Goal: Task Accomplishment & Management: Manage account settings

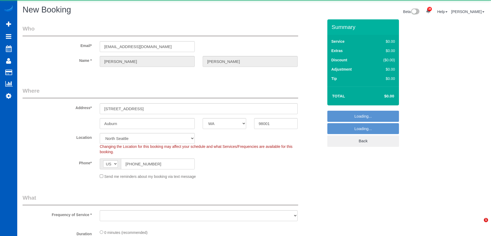
select select "WA"
select select "object:3712"
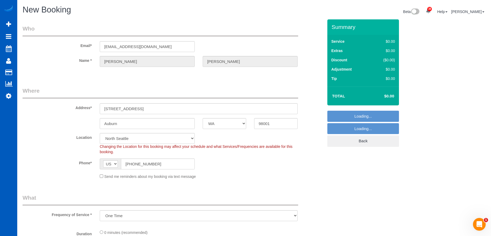
select select "2"
select select "199"
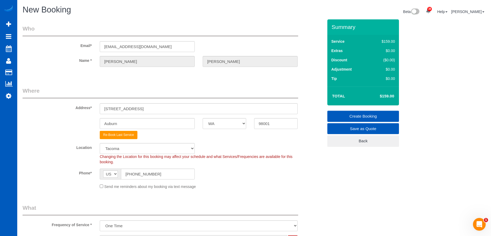
scroll to position [79, 0]
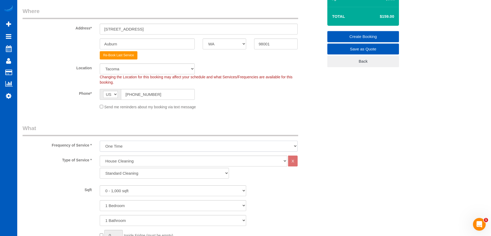
click at [162, 148] on select "One Time Weekly - 15.00% Every 2 Weeks - 10.00% Every 4 Weeks - 5.00% Every 2 M…" at bounding box center [199, 145] width 198 height 11
select select "object:3864"
click at [100, 140] on select "One Time Weekly - 15.00% Every 2 Weeks - 10.00% Every 4 Weeks - 5.00% Every 2 M…" at bounding box center [199, 145] width 198 height 11
click at [138, 207] on select "1 Bedroom 2 Bedrooms 3 Bedrooms 4 Bedrooms 5 Bedrooms 6 Bedrooms 7 Bedrooms" at bounding box center [173, 205] width 146 height 11
select select "2"
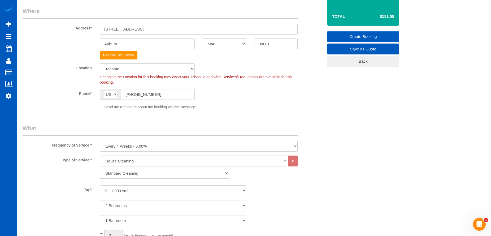
click at [100, 200] on select "1 Bedroom 2 Bedrooms 3 Bedrooms 4 Bedrooms 5 Bedrooms 6 Bedrooms 7 Bedrooms" at bounding box center [173, 205] width 146 height 11
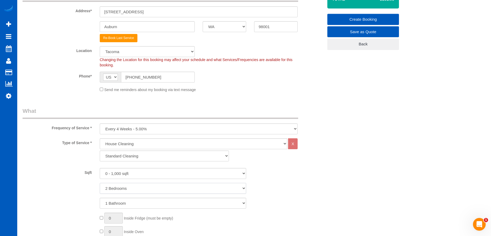
scroll to position [106, 0]
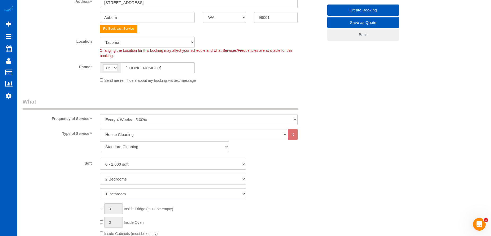
click at [134, 191] on select "1 Bathroom 2 Bathrooms 3 Bathrooms 4 Bathrooms 5 Bathrooms 6 Bathrooms 7 Bathro…" at bounding box center [173, 193] width 146 height 11
select select "2"
click at [100, 188] on select "1 Bathroom 2 Bathrooms 3 Bathrooms 4 Bathrooms 5 Bathrooms 6 Bathrooms 7 Bathro…" at bounding box center [173, 193] width 146 height 11
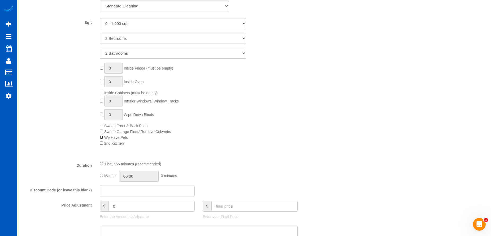
scroll to position [318, 0]
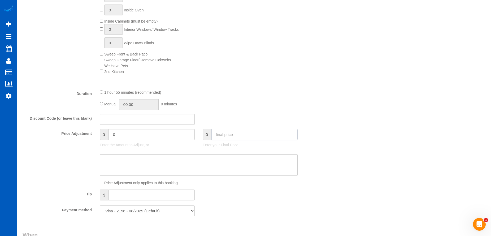
click at [224, 136] on input "text" at bounding box center [254, 134] width 86 height 11
type input "0"
click at [154, 163] on textarea at bounding box center [199, 165] width 198 height 22
type input "-189.05"
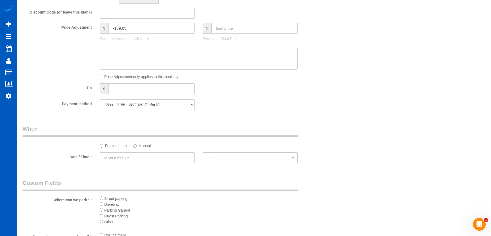
scroll to position [530, 0]
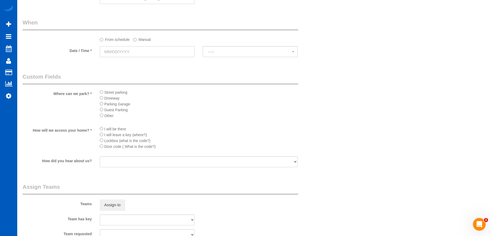
click at [143, 53] on input "text" at bounding box center [147, 51] width 95 height 11
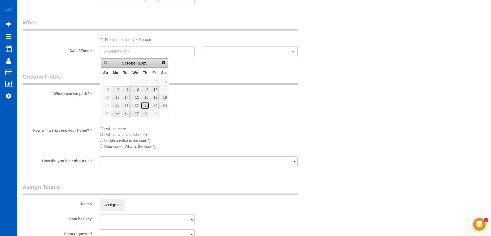
click at [148, 106] on link "23" at bounding box center [144, 105] width 9 height 7
type input "10/23/2025"
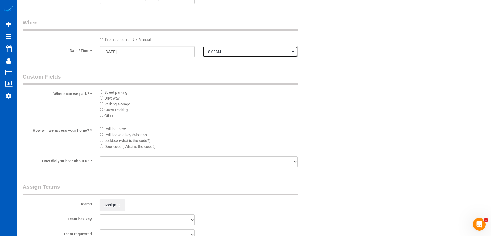
click at [241, 52] on span "8:00AM" at bounding box center [250, 52] width 84 height 4
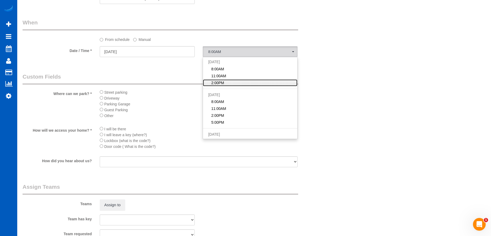
click at [226, 82] on link "2:00PM" at bounding box center [250, 82] width 94 height 7
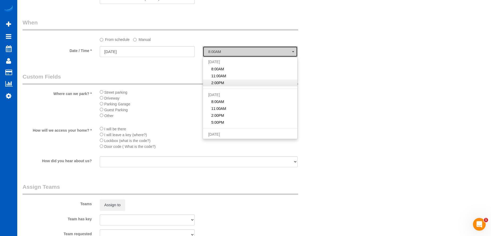
select select "spot3"
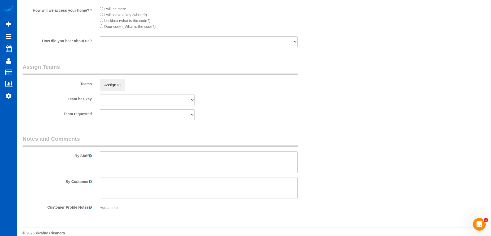
scroll to position [657, 0]
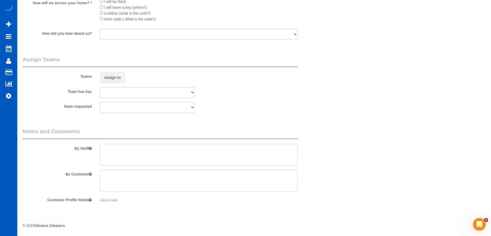
click at [172, 150] on textarea at bounding box center [199, 155] width 198 height 22
click at [238, 161] on textarea at bounding box center [199, 155] width 198 height 22
paste textarea "Driveway is the very first left after you turn on to 364th."
type textarea "Hourly for now - let Anna know how long you spend there. Driveway is the very f…"
click at [111, 198] on span "Add a note" at bounding box center [109, 200] width 18 height 4
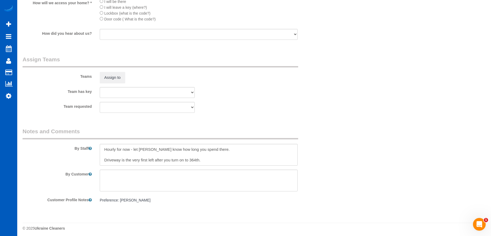
click at [141, 201] on pre "Preference: Nadezka K" at bounding box center [199, 199] width 198 height 5
click at [139, 200] on textarea "Preference: Nadezka K" at bounding box center [199, 224] width 198 height 59
click at [116, 78] on button "Assign to" at bounding box center [112, 77] width 25 height 11
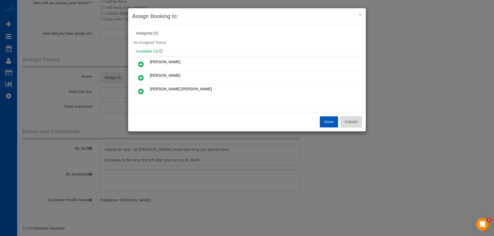
click at [355, 124] on button "Cancel" at bounding box center [351, 121] width 21 height 11
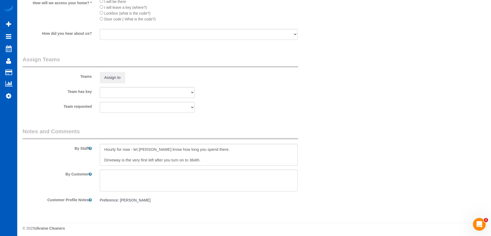
click at [130, 200] on pre "Preference: Nadezha K" at bounding box center [199, 199] width 198 height 5
click at [139, 201] on textarea "Preference: Nadezha K" at bounding box center [199, 224] width 198 height 59
click at [157, 201] on textarea "Preference: Nadezhda K" at bounding box center [199, 224] width 198 height 59
type textarea "Preference: Nadezhda Korina. Also prefers afternoons as he works late."
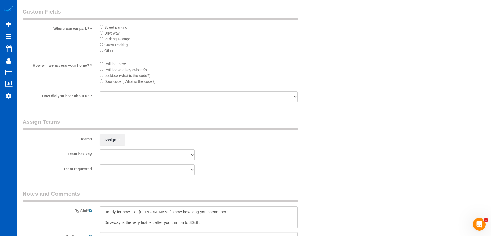
scroll to position [604, 0]
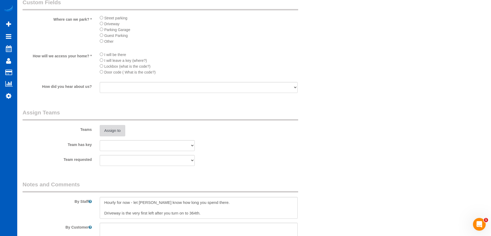
click at [120, 127] on button "Assign to" at bounding box center [112, 130] width 25 height 11
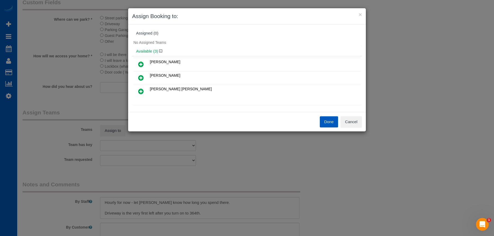
click at [143, 89] on icon at bounding box center [141, 91] width 6 height 6
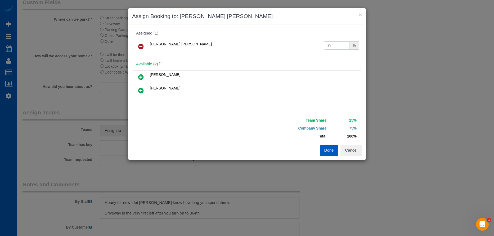
click at [334, 41] on input "25" at bounding box center [336, 45] width 25 height 8
drag, startPoint x: 335, startPoint y: 42, endPoint x: 291, endPoint y: 44, distance: 43.2
click at [289, 43] on tr "Nadezhda Korina 25 %" at bounding box center [247, 47] width 227 height 14
type input "54"
click at [327, 149] on button "Done" at bounding box center [329, 149] width 19 height 11
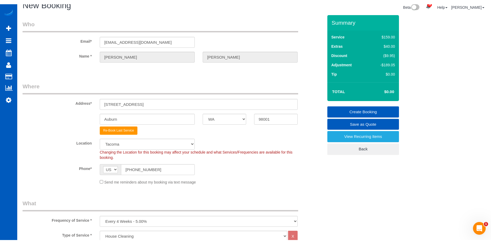
scroll to position [0, 0]
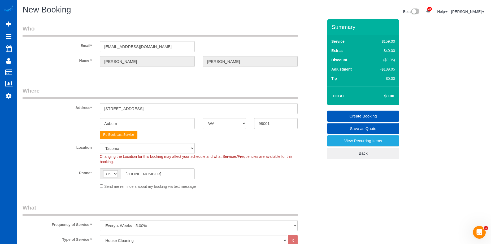
click at [342, 115] on link "Create Booking" at bounding box center [363, 116] width 72 height 11
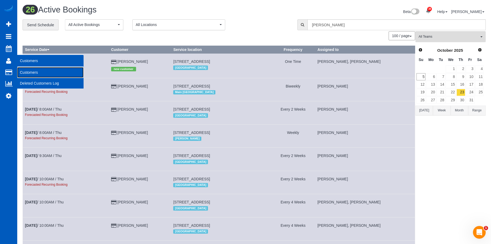
click at [22, 69] on link "Customers" at bounding box center [50, 72] width 66 height 11
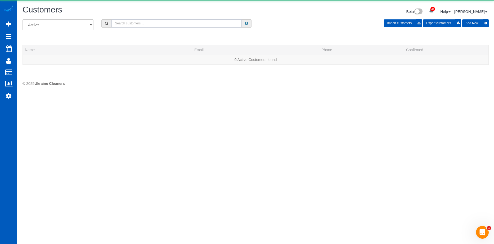
click at [133, 22] on input "text" at bounding box center [177, 23] width 130 height 8
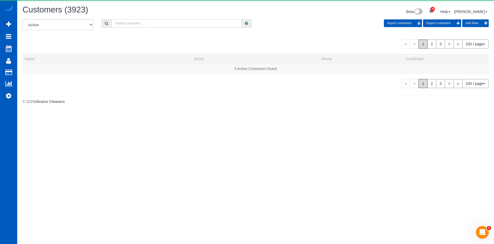
paste input "dianamichta@gmail.com"
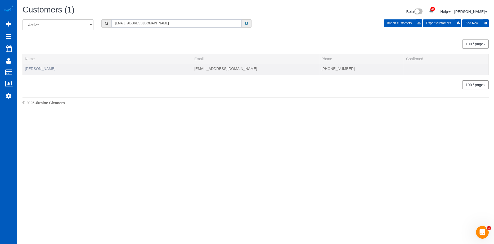
type input "dianamichta@gmail.com"
click at [36, 69] on link "Diana Michta" at bounding box center [40, 69] width 30 height 4
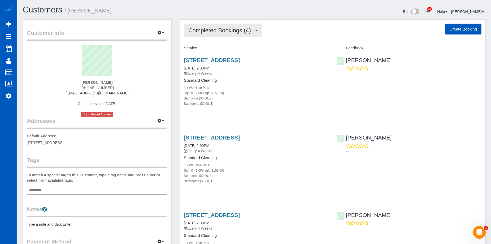
click at [237, 31] on span "Completed Bookings (4)" at bounding box center [220, 30] width 65 height 7
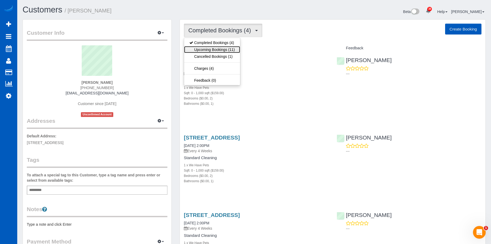
click at [224, 50] on link "Upcoming Bookings (11)" at bounding box center [212, 49] width 56 height 7
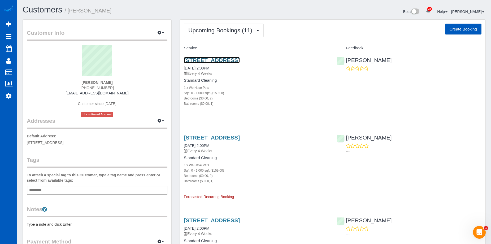
click at [222, 60] on link "4120 34th St, San Diego, CA 92104" at bounding box center [212, 60] width 56 height 6
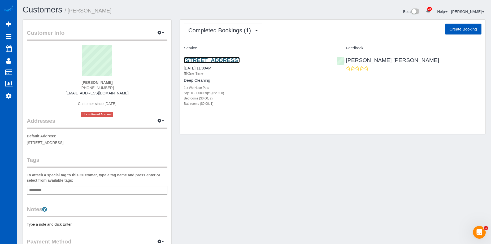
click at [206, 58] on link "[STREET_ADDRESS]" at bounding box center [212, 60] width 56 height 6
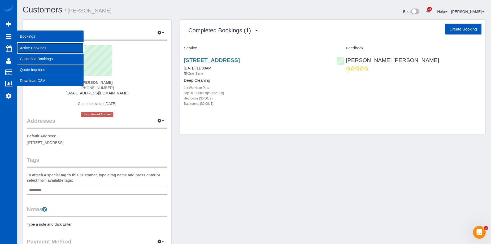
click at [21, 44] on link "Active Bookings" at bounding box center [50, 48] width 66 height 11
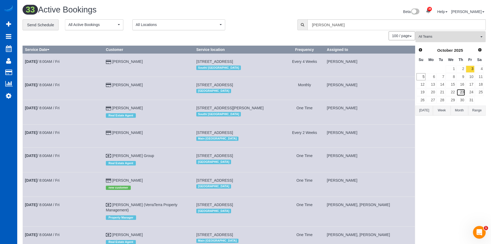
click at [458, 92] on link "23" at bounding box center [460, 92] width 9 height 7
click at [462, 37] on span "All Teams" at bounding box center [448, 36] width 60 height 5
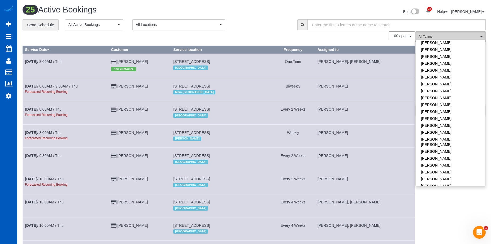
scroll to position [185, 0]
click at [452, 112] on link "Nadezhda Korina" at bounding box center [450, 115] width 70 height 12
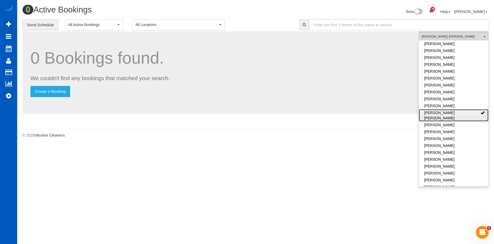
click at [452, 112] on link "[PERSON_NAME] [PERSON_NAME]" at bounding box center [454, 115] width 70 height 12
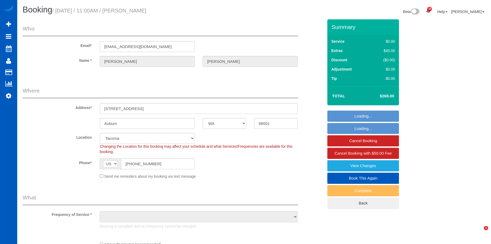
select select "WA"
select select "object:983"
select select "spot1"
select select "number:8"
select select "object:1127"
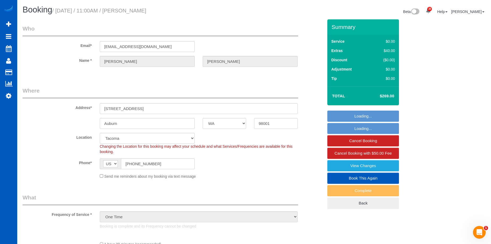
select select "199"
select select "2"
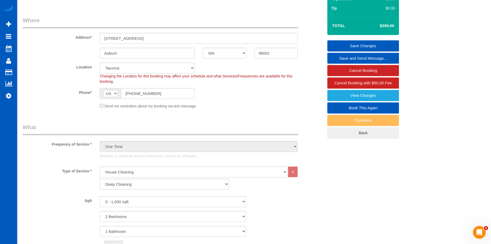
scroll to position [79, 0]
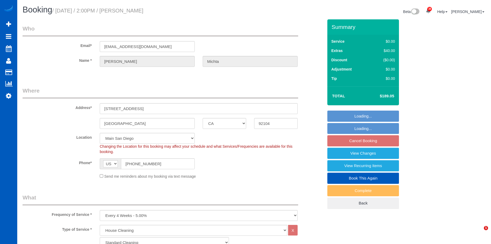
select select "CA"
select select "199"
select select "number:10"
select select "spot2"
select select "2"
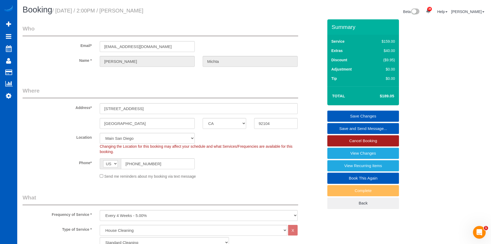
click at [341, 136] on link "Cancel Booking" at bounding box center [363, 140] width 72 height 11
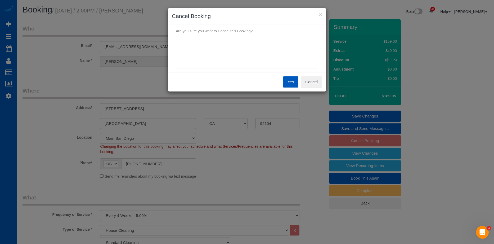
click at [275, 57] on textarea at bounding box center [247, 52] width 143 height 32
type textarea "Skip. Husband just had surgery."
click at [288, 81] on button "Yes" at bounding box center [290, 81] width 15 height 11
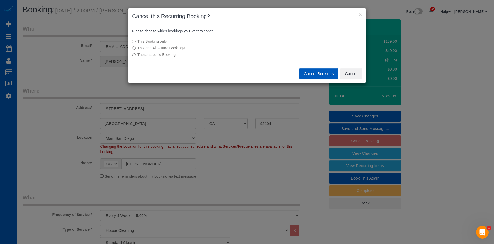
click at [303, 73] on button "Cancel Bookings" at bounding box center [319, 73] width 39 height 11
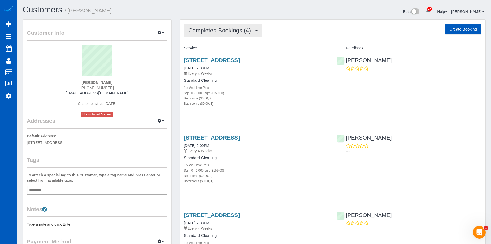
click at [217, 30] on span "Completed Bookings (4)" at bounding box center [220, 30] width 65 height 7
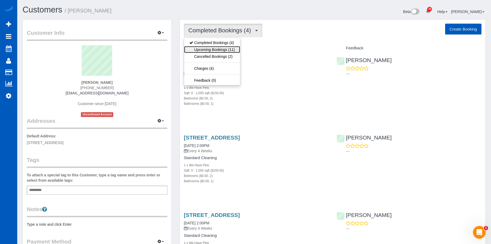
click at [213, 47] on link "Upcoming Bookings (11)" at bounding box center [212, 49] width 56 height 7
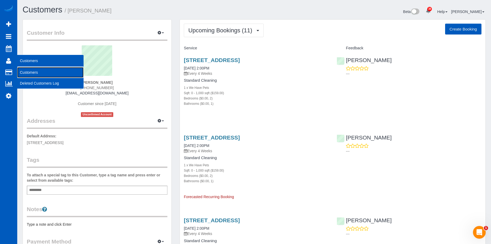
click at [25, 71] on link "Customers" at bounding box center [50, 72] width 66 height 11
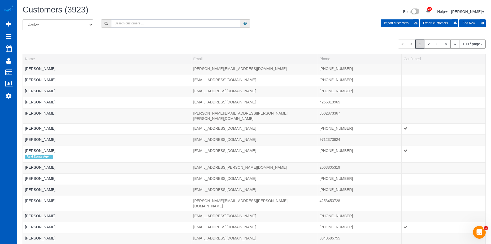
click at [123, 23] on input "text" at bounding box center [175, 23] width 129 height 8
paste input "alexandra.zirschky@gmail.com"
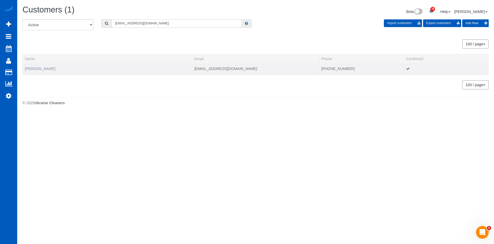
type input "alexandra.zirschky@gmail.com"
click at [50, 70] on link "Alexandra Zirschky" at bounding box center [40, 69] width 30 height 4
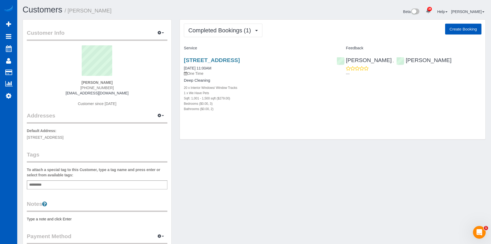
click at [469, 25] on button "Create Booking" at bounding box center [463, 29] width 36 height 11
select select "OR"
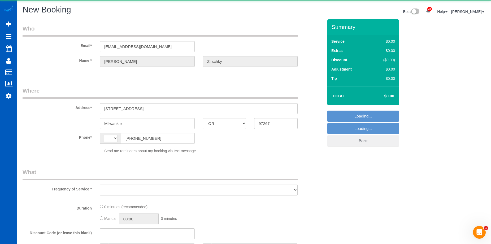
select select "string:US"
select select "string:fspay-652c41bc-4641-4af3-a699-388ff11937f7"
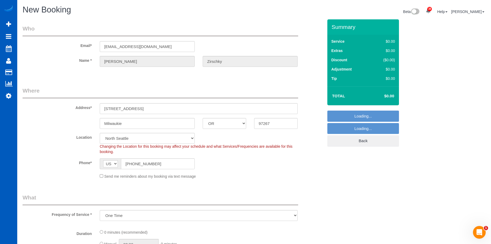
select select "object:2613"
select select "199"
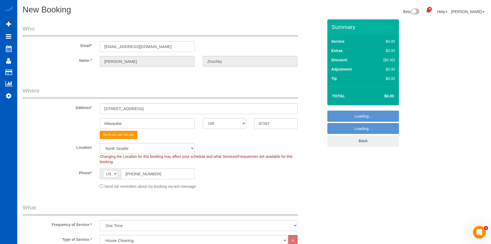
select select "34"
select select "object:2623"
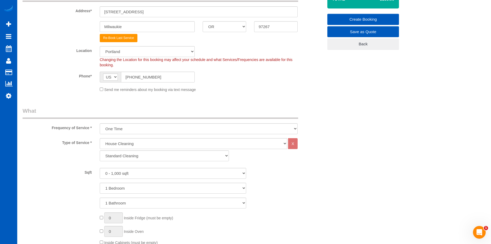
scroll to position [106, 0]
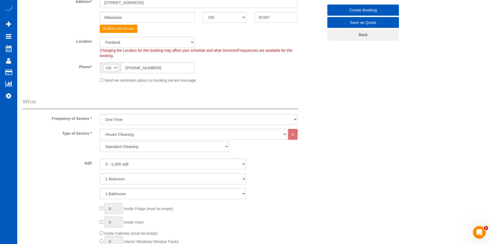
click at [131, 145] on select "Standard Cleaning Deep Cleaning Move In/ Out Cleaning" at bounding box center [164, 146] width 129 height 11
select select "367"
click at [100, 141] on select "Standard Cleaning Deep Cleaning Move In/ Out Cleaning" at bounding box center [164, 146] width 129 height 11
click at [149, 164] on select "0 - 1,000 sqft 1,001 - 1,500 sqft 1,501 - 2,000 sqft 2,001 - 2,500 sqft 2,501 -…" at bounding box center [173, 163] width 146 height 11
select select "1001"
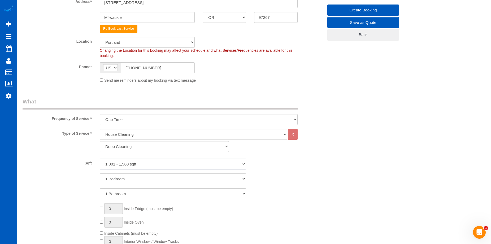
click at [100, 158] on select "0 - 1,000 sqft 1,001 - 1,500 sqft 1,501 - 2,000 sqft 2,001 - 2,500 sqft 2,501 -…" at bounding box center [173, 163] width 146 height 11
click at [148, 177] on select "1 Bedroom 2 Bedrooms 3 Bedrooms 4 Bedrooms 5 Bedrooms 6 Bedrooms 7 Bedrooms" at bounding box center [173, 178] width 146 height 11
select select "3"
click at [100, 173] on select "1 Bedroom 2 Bedrooms 3 Bedrooms 4 Bedrooms 5 Bedrooms 6 Bedrooms 7 Bedrooms" at bounding box center [173, 178] width 146 height 11
click at [150, 191] on select "1 Bathroom 2 Bathrooms 3 Bathrooms 4 Bathrooms 5 Bathrooms 6 Bathrooms 7 Bathro…" at bounding box center [173, 193] width 146 height 11
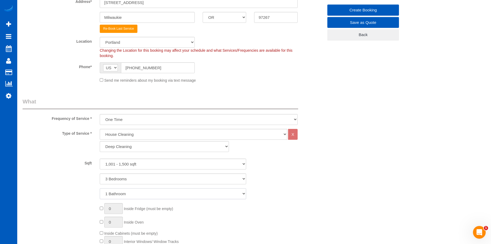
select select "2"
click at [100, 188] on select "1 Bathroom 2 Bathrooms 3 Bathrooms 4 Bathrooms 5 Bathrooms 6 Bathrooms 7 Bathro…" at bounding box center [173, 193] width 146 height 11
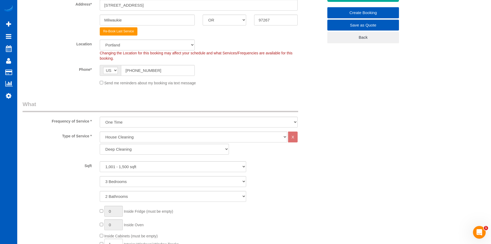
scroll to position [132, 0]
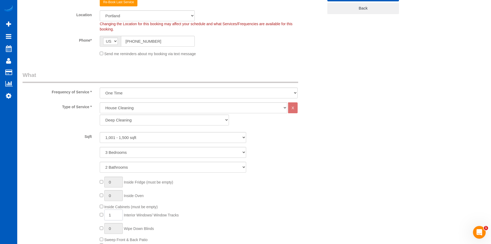
drag, startPoint x: 117, startPoint y: 216, endPoint x: 98, endPoint y: 213, distance: 19.5
click at [98, 213] on div "0 Inside Fridge (must be empty) 0 Inside Oven Inside Cabinets (must be empty) 1…" at bounding box center [211, 217] width 231 height 83
type input "20"
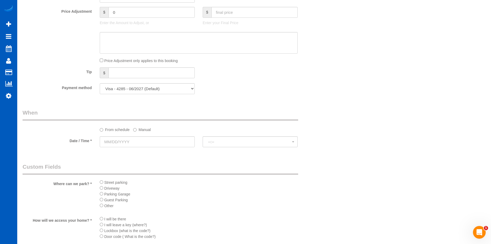
scroll to position [477, 0]
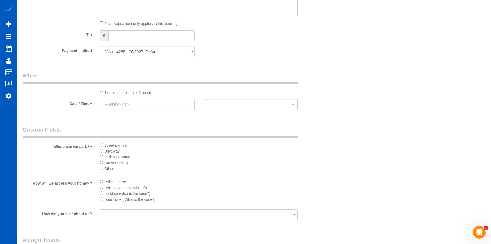
click at [164, 103] on input "text" at bounding box center [147, 104] width 95 height 11
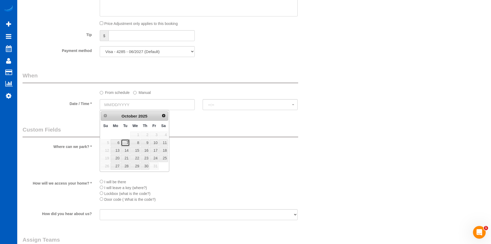
click at [126, 143] on link "7" at bounding box center [125, 142] width 8 height 7
type input "10/07/2025"
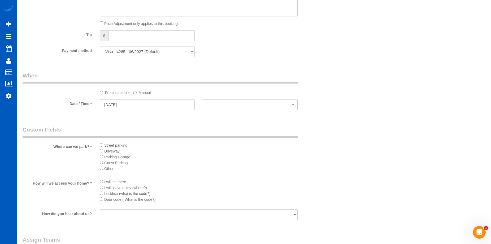
select select "spot1"
click at [228, 104] on span "8:00AM" at bounding box center [250, 105] width 84 height 4
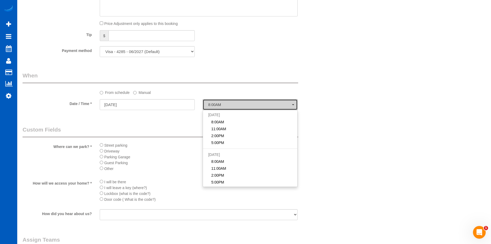
click at [228, 104] on span "8:00AM" at bounding box center [250, 105] width 84 height 4
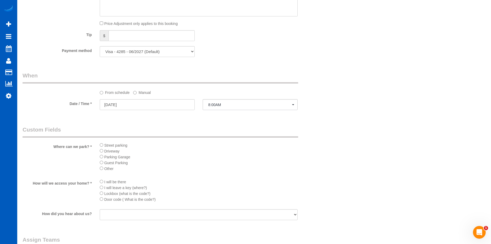
click at [144, 91] on label "Manual" at bounding box center [141, 91] width 17 height 7
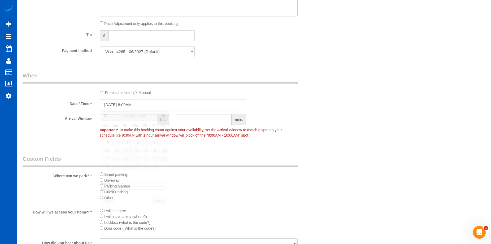
click at [147, 103] on input "10/07/2025 8:00AM" at bounding box center [173, 104] width 146 height 11
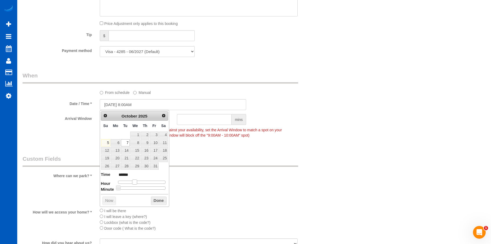
type input "10/07/2025 9:00AM"
type input "******"
click at [137, 181] on span at bounding box center [136, 181] width 5 height 5
click at [158, 198] on button "Done" at bounding box center [159, 200] width 16 height 8
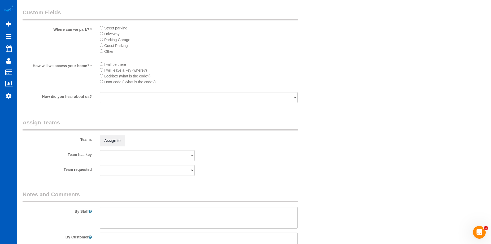
scroll to position [678, 0]
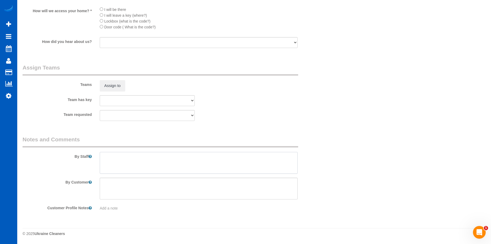
click at [156, 159] on textarea at bounding box center [199, 163] width 198 height 22
paste textarea "Please clean all windows and tracks. Identical to last time we cleaned this hou…"
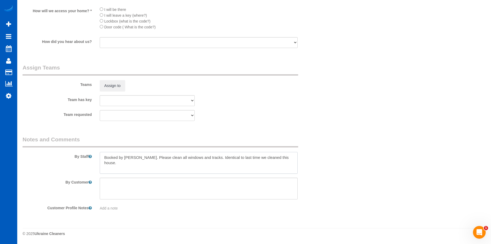
type textarea "Booked by Jade. Please clean all windows and tracks. Identical to last time we …"
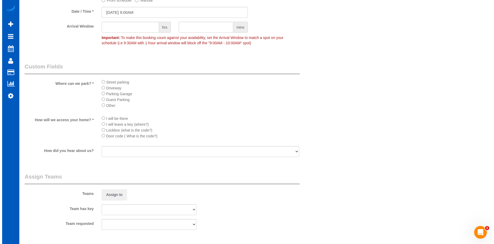
scroll to position [572, 0]
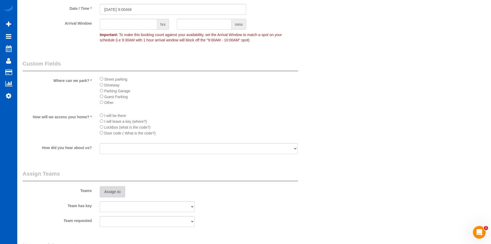
click at [114, 190] on button "Assign to" at bounding box center [112, 191] width 25 height 11
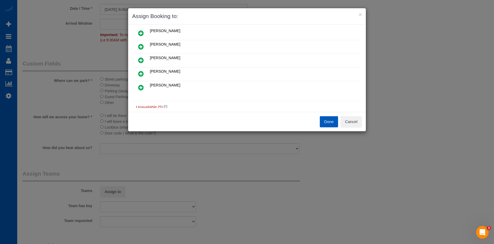
scroll to position [14, 0]
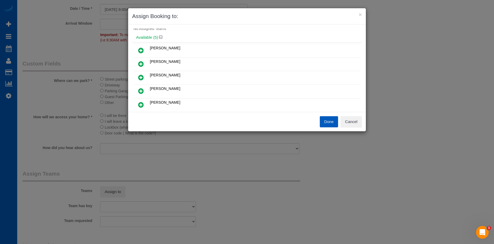
click at [141, 75] on icon at bounding box center [141, 77] width 6 height 6
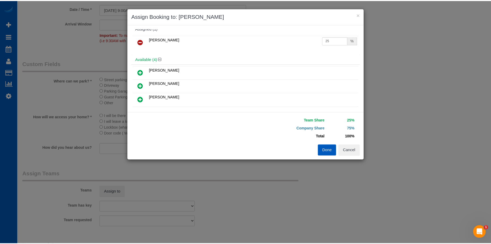
scroll to position [0, 0]
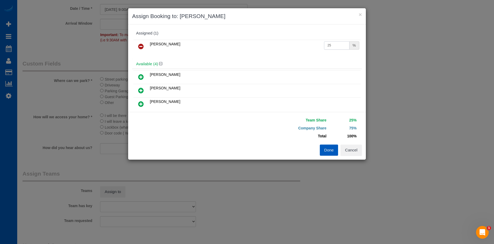
click at [331, 44] on input "25" at bounding box center [336, 45] width 25 height 8
drag, startPoint x: 331, startPoint y: 44, endPoint x: 317, endPoint y: 46, distance: 13.9
click at [317, 46] on tr "Mariia Syrotiuk 25 %" at bounding box center [247, 47] width 227 height 14
type input "50"
click at [326, 152] on button "Done" at bounding box center [329, 149] width 19 height 11
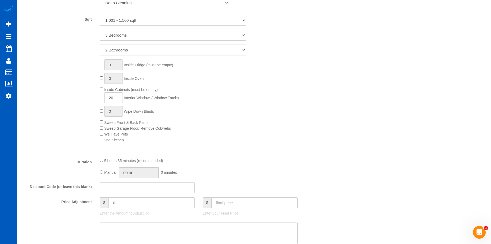
scroll to position [307, 0]
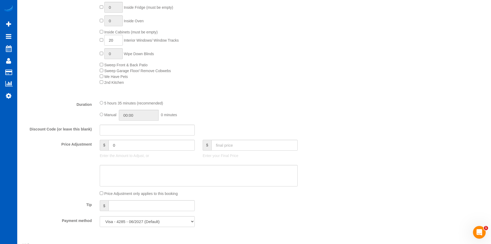
click at [99, 115] on div "5 hours 35 minutes (recommended) Manual 00:00 0 minutes" at bounding box center [199, 110] width 206 height 21
click at [136, 115] on input "05:35" at bounding box center [139, 115] width 40 height 11
type input "05:00"
click at [134, 140] on li "05:00" at bounding box center [133, 140] width 24 height 7
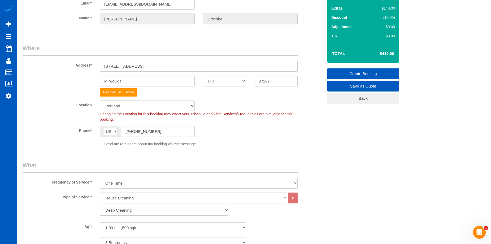
scroll to position [42, 0]
click at [352, 69] on link "Create Booking" at bounding box center [363, 73] width 72 height 11
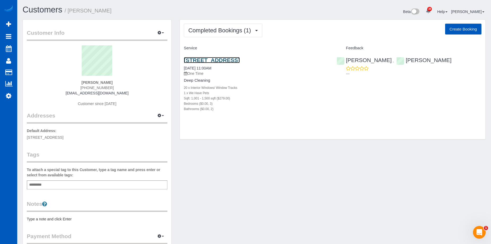
click at [229, 57] on link "[STREET_ADDRESS]" at bounding box center [212, 60] width 56 height 6
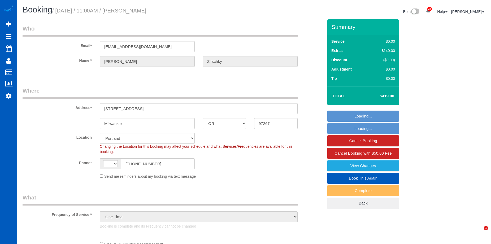
select select "OR"
select select "object:580"
select select "string:[GEOGRAPHIC_DATA]"
select select "199"
select select "1001"
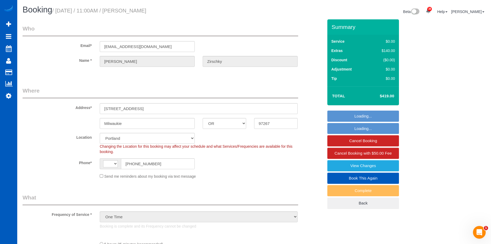
select select "3"
select select "2"
select select "spot1"
select select "number:8"
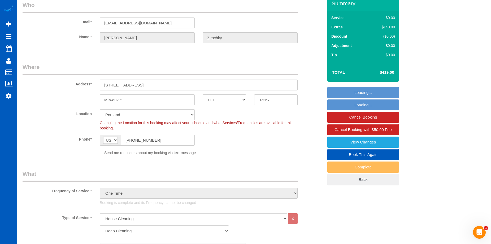
select select "1001"
select select "3"
select select "2"
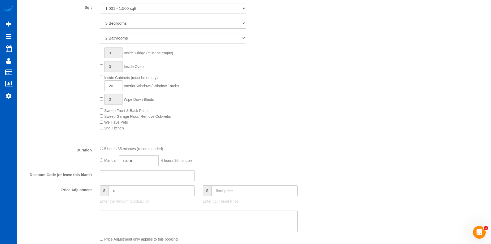
scroll to position [265, 0]
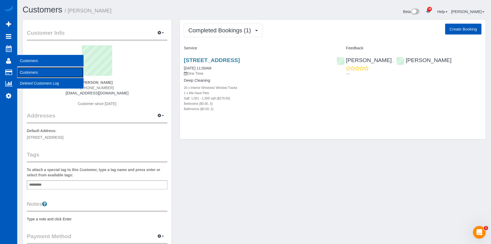
click at [29, 73] on link "Customers" at bounding box center [50, 72] width 66 height 11
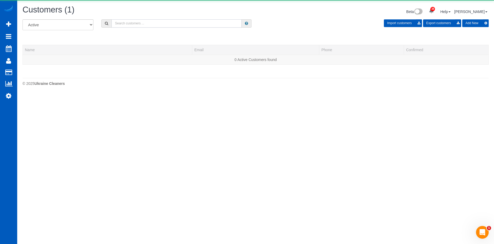
click at [156, 24] on input "text" at bounding box center [177, 23] width 130 height 8
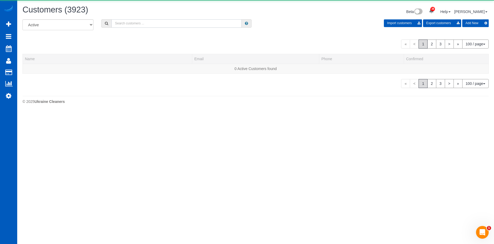
paste input "[PERSON_NAME]"
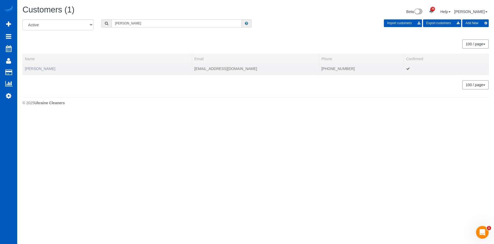
type input "[PERSON_NAME]"
click at [47, 69] on link "[PERSON_NAME]" at bounding box center [40, 69] width 30 height 4
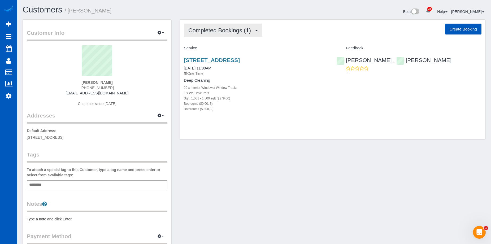
click at [245, 34] on button "Completed Bookings (1)" at bounding box center [223, 31] width 78 height 14
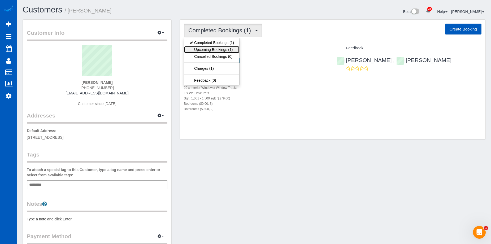
click at [230, 48] on link "Upcoming Bookings (1)" at bounding box center [211, 49] width 55 height 7
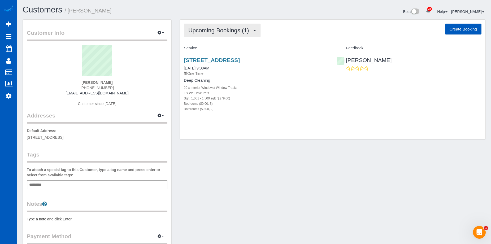
click at [224, 29] on span "Upcoming Bookings (1)" at bounding box center [219, 30] width 63 height 7
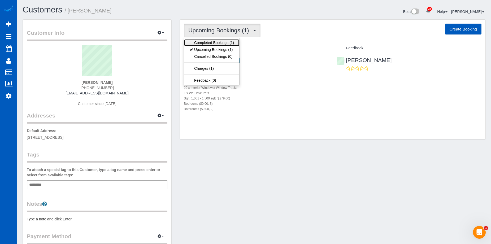
click at [215, 42] on link "Completed Bookings (1)" at bounding box center [211, 42] width 55 height 7
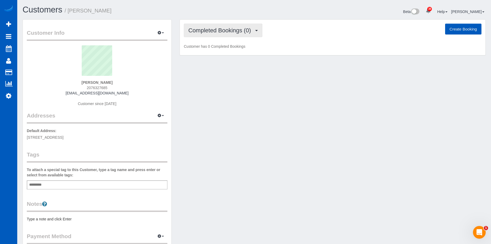
click at [220, 26] on button "Completed Bookings (0)" at bounding box center [223, 31] width 78 height 14
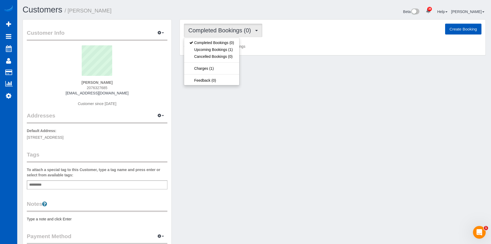
click at [220, 26] on button "Completed Bookings (0)" at bounding box center [223, 31] width 78 height 14
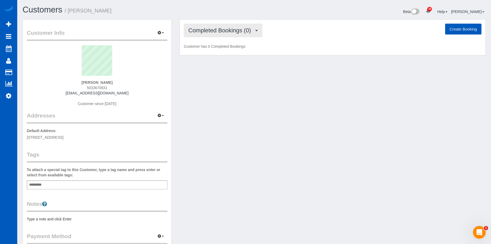
click at [227, 32] on span "Completed Bookings (0)" at bounding box center [220, 30] width 65 height 7
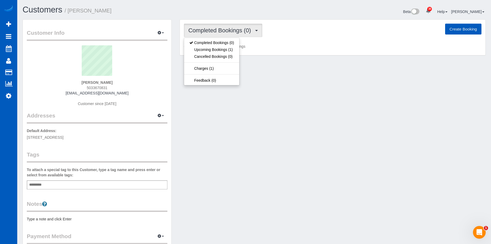
click at [227, 32] on span "Completed Bookings (0)" at bounding box center [220, 30] width 65 height 7
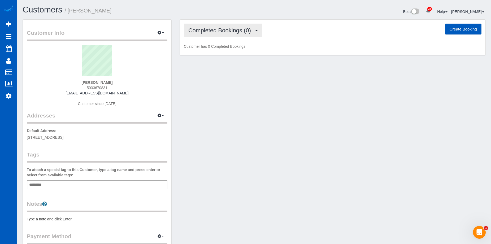
click at [228, 32] on span "Completed Bookings (0)" at bounding box center [220, 30] width 65 height 7
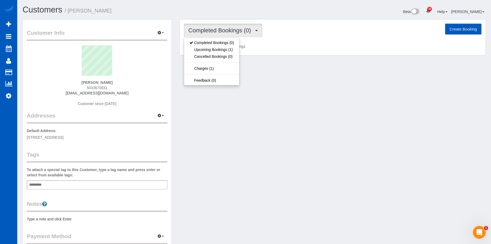
drag, startPoint x: 228, startPoint y: 32, endPoint x: 181, endPoint y: 11, distance: 51.7
click at [228, 32] on span "Completed Bookings (0)" at bounding box center [220, 30] width 65 height 7
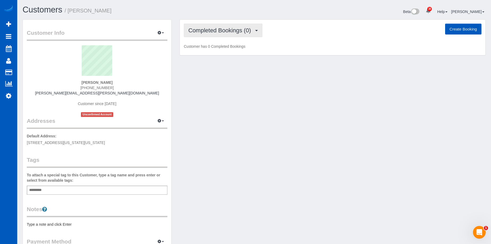
click at [210, 27] on span "Completed Bookings (0)" at bounding box center [220, 30] width 65 height 7
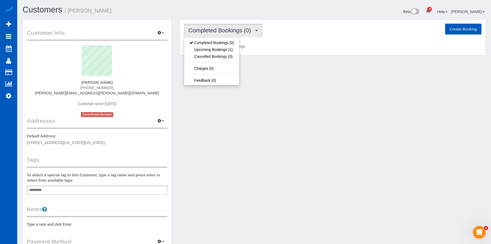
click at [210, 27] on span "Completed Bookings (0)" at bounding box center [220, 30] width 65 height 7
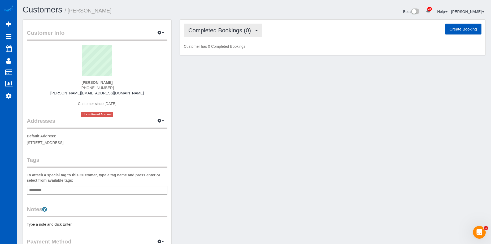
click at [218, 31] on span "Completed Bookings (0)" at bounding box center [220, 30] width 65 height 7
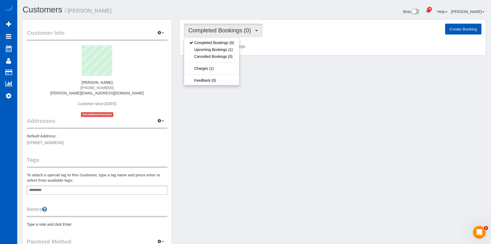
click at [218, 31] on span "Completed Bookings (0)" at bounding box center [220, 30] width 65 height 7
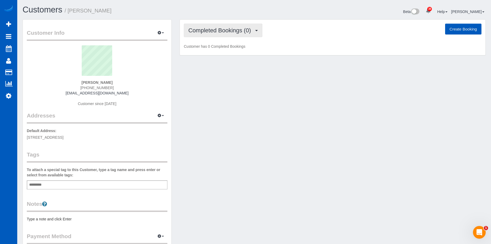
click at [217, 25] on button "Completed Bookings (0)" at bounding box center [223, 31] width 78 height 14
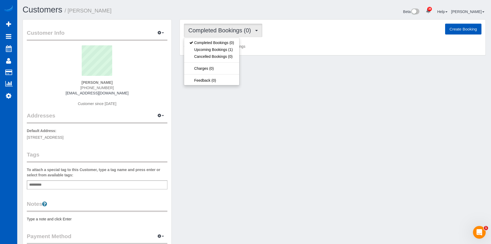
click at [217, 25] on button "Completed Bookings (0)" at bounding box center [223, 31] width 78 height 14
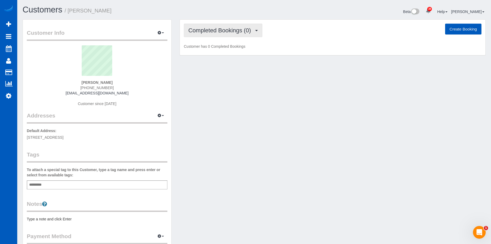
click at [230, 29] on span "Completed Bookings (0)" at bounding box center [220, 30] width 65 height 7
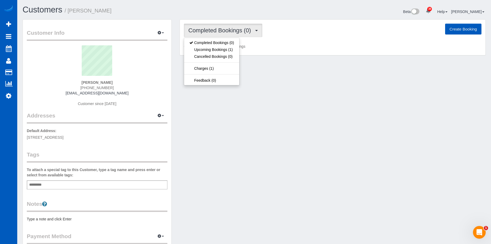
click at [230, 29] on span "Completed Bookings (0)" at bounding box center [220, 30] width 65 height 7
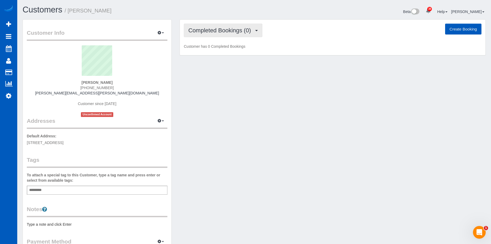
click at [225, 27] on button "Completed Bookings (0)" at bounding box center [223, 31] width 78 height 14
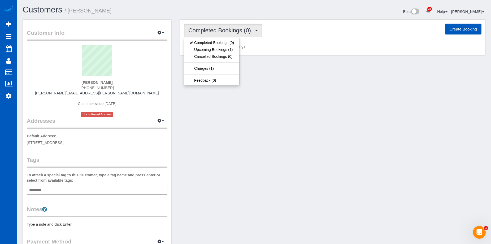
drag, startPoint x: 225, startPoint y: 27, endPoint x: 183, endPoint y: 15, distance: 43.3
click at [225, 26] on button "Completed Bookings (0)" at bounding box center [223, 31] width 78 height 14
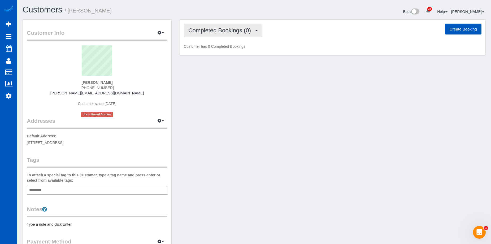
click at [226, 30] on span "Completed Bookings (0)" at bounding box center [220, 30] width 65 height 7
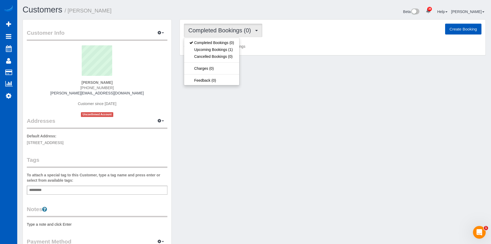
click at [226, 30] on span "Completed Bookings (0)" at bounding box center [220, 30] width 65 height 7
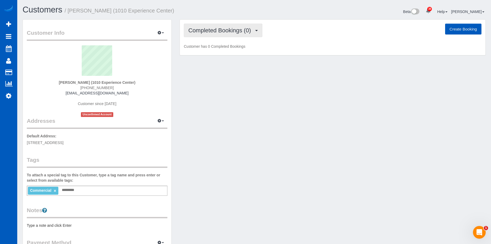
click at [219, 26] on button "Completed Bookings (0)" at bounding box center [223, 31] width 78 height 14
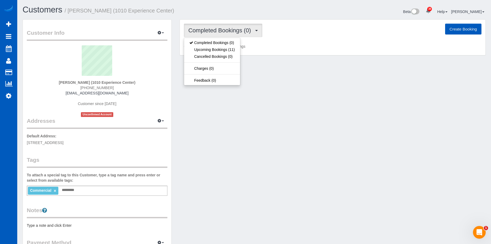
click at [219, 26] on button "Completed Bookings (0)" at bounding box center [223, 31] width 78 height 14
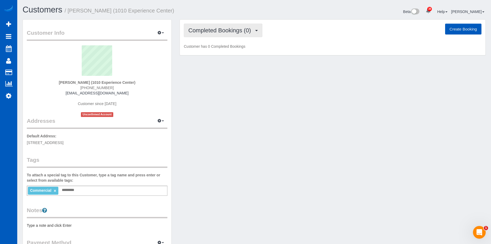
click at [211, 28] on span "Completed Bookings (0)" at bounding box center [220, 30] width 65 height 7
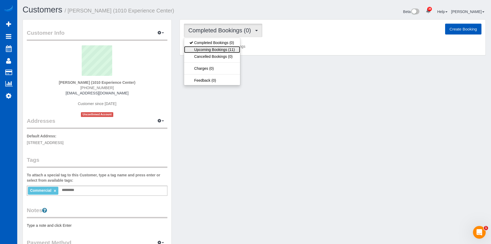
click at [216, 50] on link "Upcoming Bookings (11)" at bounding box center [212, 49] width 56 height 7
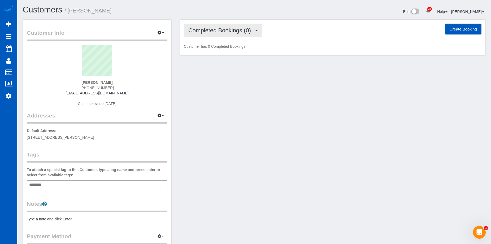
click at [219, 33] on span "Completed Bookings (0)" at bounding box center [220, 30] width 65 height 7
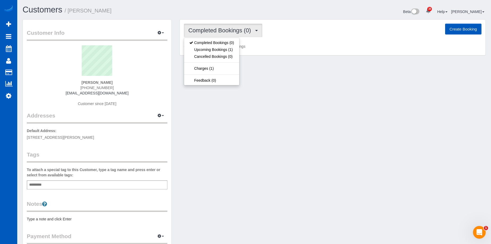
click at [219, 32] on span "Completed Bookings (0)" at bounding box center [220, 30] width 65 height 7
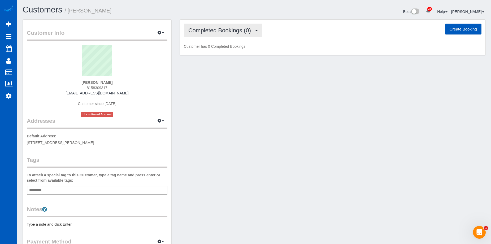
click at [216, 27] on span "Completed Bookings (0)" at bounding box center [220, 30] width 65 height 7
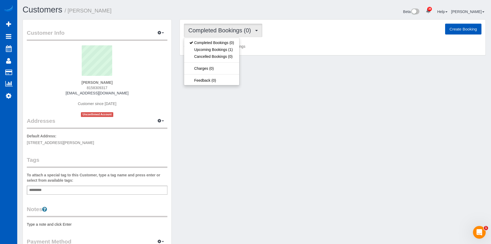
click at [216, 27] on span "Completed Bookings (0)" at bounding box center [220, 30] width 65 height 7
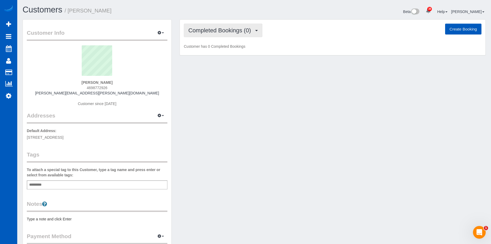
click at [218, 28] on span "Completed Bookings (0)" at bounding box center [220, 30] width 65 height 7
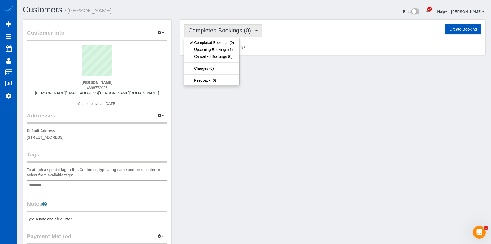
click at [218, 28] on span "Completed Bookings (0)" at bounding box center [220, 30] width 65 height 7
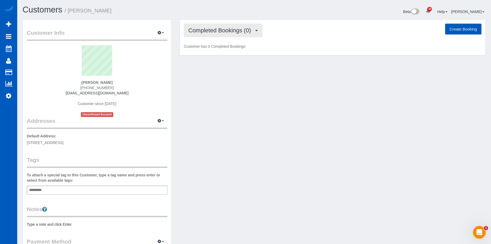
click at [220, 33] on span "Completed Bookings (0)" at bounding box center [220, 30] width 65 height 7
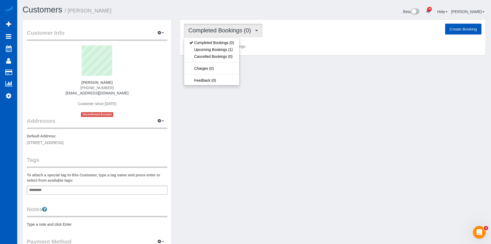
click at [222, 32] on span "Completed Bookings (0)" at bounding box center [220, 30] width 65 height 7
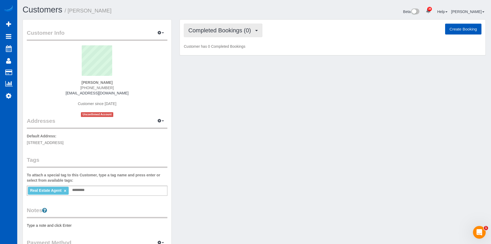
click at [231, 34] on button "Completed Bookings (0)" at bounding box center [223, 31] width 78 height 14
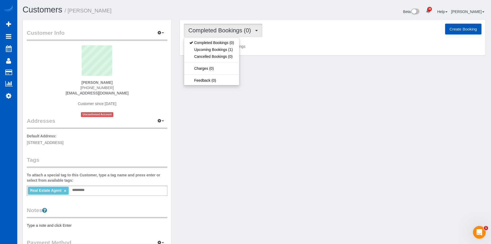
click at [233, 32] on span "Completed Bookings (0)" at bounding box center [220, 30] width 65 height 7
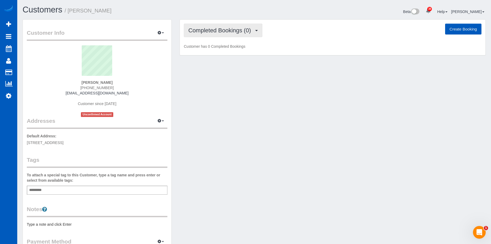
click at [218, 27] on span "Completed Bookings (0)" at bounding box center [220, 30] width 65 height 7
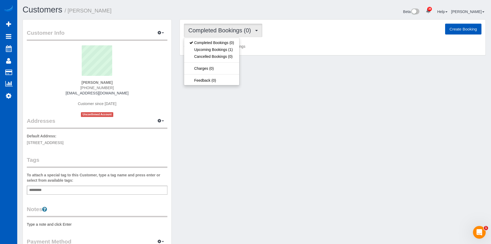
click at [218, 27] on span "Completed Bookings (0)" at bounding box center [220, 30] width 65 height 7
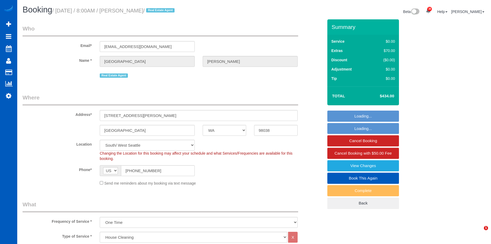
select select "WA"
select select "199"
select select "spot1"
select select "number:10"
select select "object:1118"
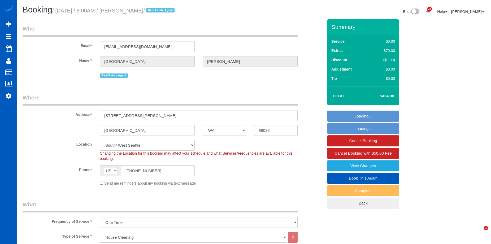
select select "2"
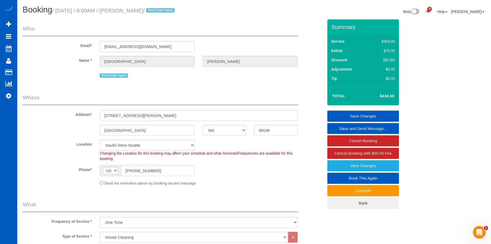
drag, startPoint x: 125, startPoint y: 11, endPoint x: 165, endPoint y: 13, distance: 39.5
click at [165, 13] on small "/ October 03, 2025 / 8:00AM / Madison Schultz / Real Estate Agent" at bounding box center [114, 11] width 124 height 6
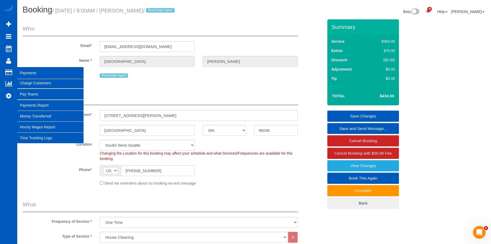
copy small "Madison Schultz"
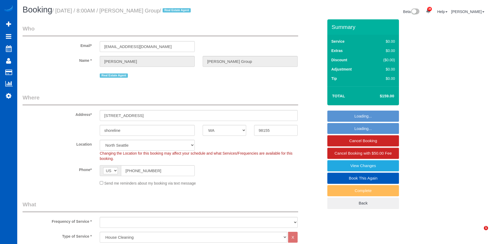
select select "WA"
select select "199"
select select "3"
select select "string:cash"
select select "number:10"
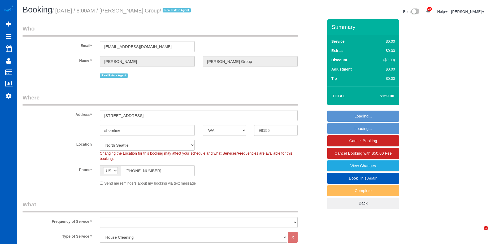
select select "object:1257"
select select "spot1"
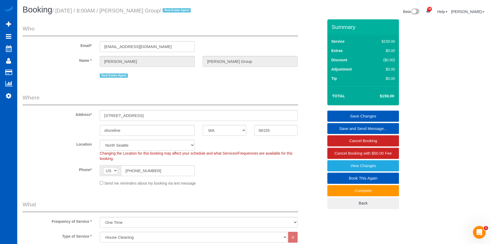
drag, startPoint x: 127, startPoint y: 11, endPoint x: 171, endPoint y: 11, distance: 44.5
click at [171, 11] on small "/ October 03, 2025 / 8:00AM / Kendra Todd Group / Real Estate Agent" at bounding box center [122, 11] width 140 height 6
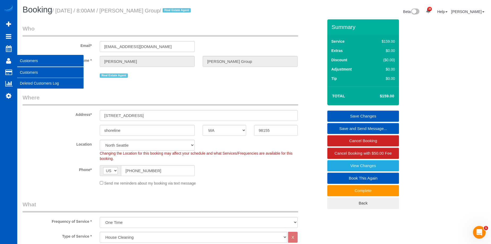
copy small "Kendra Todd Group"
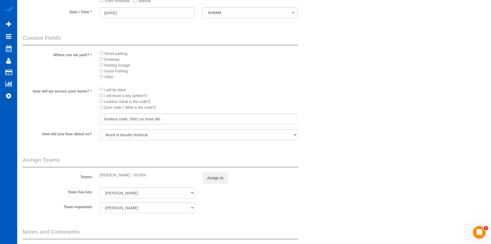
scroll to position [636, 0]
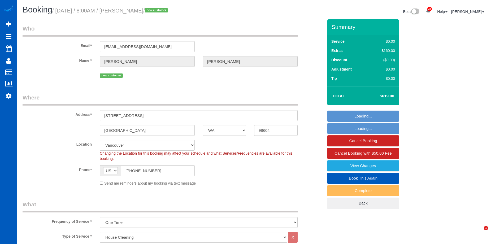
select select "WA"
select select "199"
select select "3001"
select select "4"
select select "2"
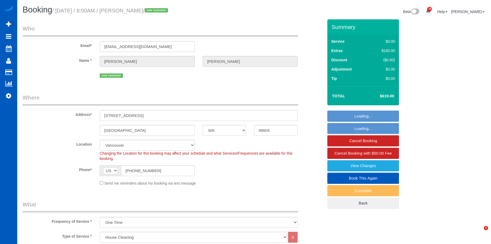
select select "spot1"
select select "number:8"
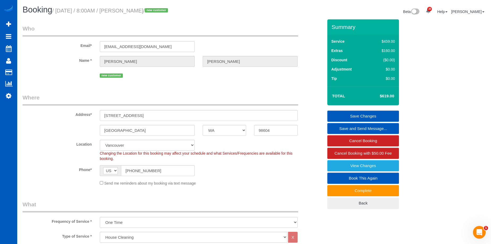
drag, startPoint x: 125, startPoint y: 9, endPoint x: 165, endPoint y: 12, distance: 39.9
click at [165, 12] on small "/ October 03, 2025 / 8:00AM / Jeanene Reeser / new customer" at bounding box center [110, 11] width 117 height 6
copy small "Jeanene Reeser"
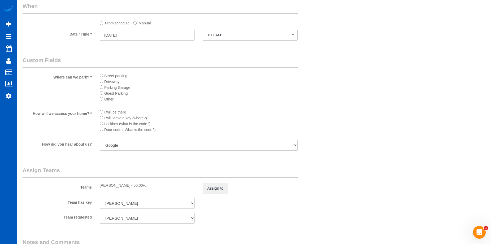
scroll to position [556, 0]
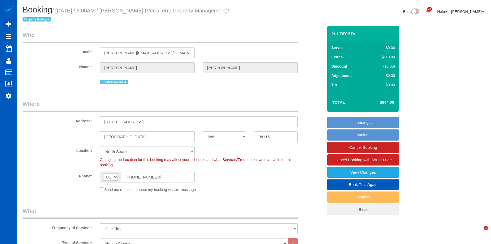
select select "WA"
select select "199"
select select "2001"
select select "3"
select select "2"
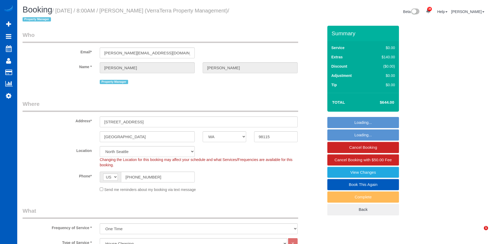
select select "spot1"
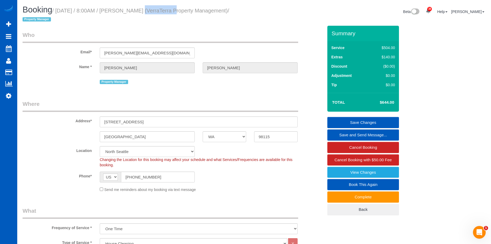
drag, startPoint x: 127, startPoint y: 11, endPoint x: 159, endPoint y: 13, distance: 32.1
click at [159, 13] on small "/ October 03, 2025 / 8:00AM / Jessica Welch (VerraTerra Property Management) / …" at bounding box center [126, 15] width 206 height 15
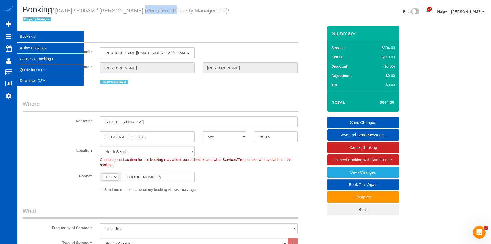
copy small "Jessica Welch"
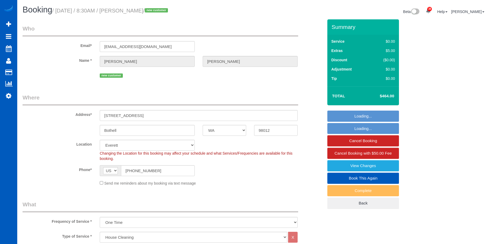
select select "WA"
select select "199"
select select "2501"
select select "4"
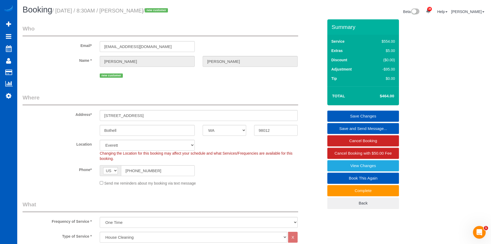
drag, startPoint x: 126, startPoint y: 9, endPoint x: 151, endPoint y: 11, distance: 25.3
click at [151, 11] on small "/ October 03, 2025 / 8:30AM / Sarah Kim / new customer" at bounding box center [110, 11] width 117 height 6
copy small "Sarah Kim"
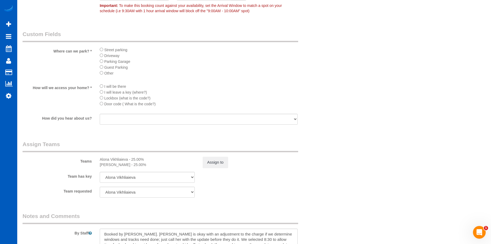
scroll to position [662, 0]
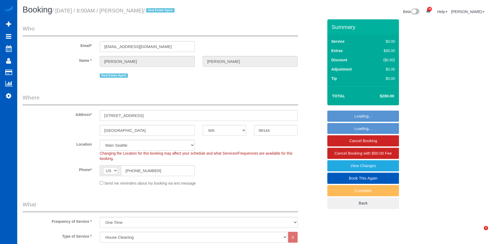
select select "WA"
select select "199"
select select "2"
select select "spot1"
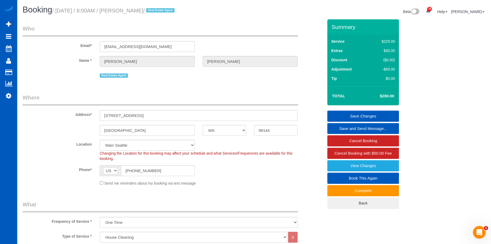
drag, startPoint x: 127, startPoint y: 10, endPoint x: 158, endPoint y: 13, distance: 31.7
click at [158, 13] on small "/ [DATE] / 8:00AM / [PERSON_NAME] / Real Estate Agent" at bounding box center [114, 11] width 124 height 6
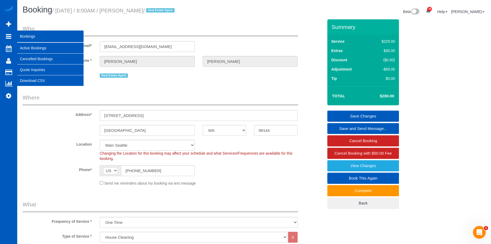
copy small "[PERSON_NAME]"
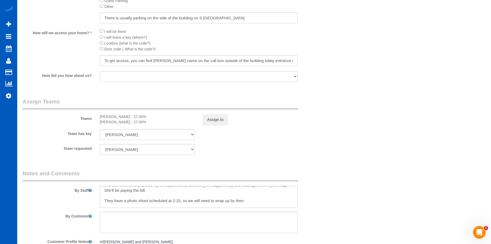
scroll to position [26, 0]
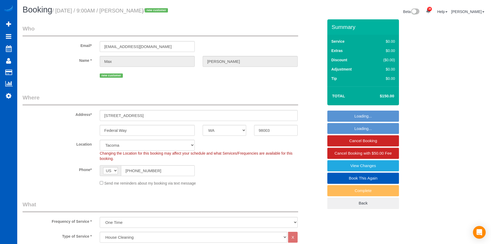
select select "WA"
select select "199"
select select "2501"
select select "3"
select select "5"
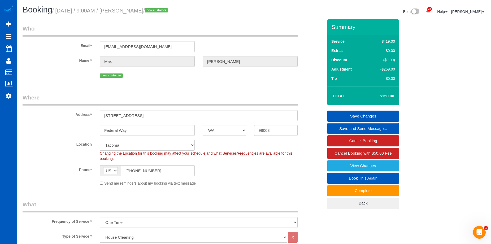
drag, startPoint x: 126, startPoint y: 11, endPoint x: 148, endPoint y: 12, distance: 22.3
click at [148, 12] on small "/ October 03, 2025 / 9:00AM / Max Roth / new customer" at bounding box center [110, 11] width 117 height 6
copy small "Max Roth"
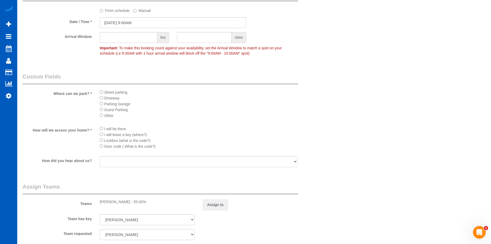
scroll to position [556, 0]
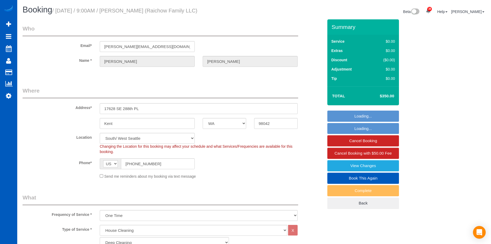
select select "WA"
select select "199"
select select "2001"
select select "3"
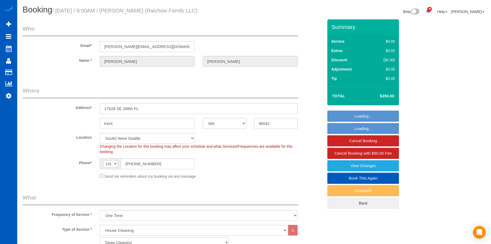
select select "string:cash"
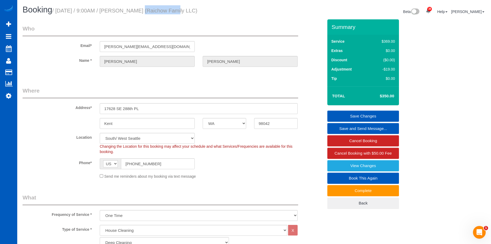
drag, startPoint x: 126, startPoint y: 10, endPoint x: 160, endPoint y: 12, distance: 33.7
click at [160, 12] on small "/ October 03, 2025 / 9:00AM / Keith Reichow (Raichow Family LLC)" at bounding box center [124, 11] width 145 height 6
copy small "Keith Reichow"
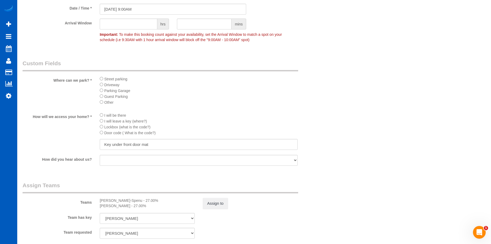
scroll to position [609, 0]
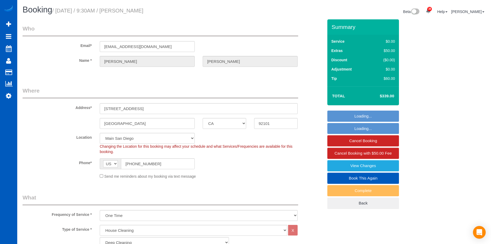
select select "CA"
select select "199"
select select "string:fspay-c19a3597-acf5-4547-9968-3484bc3168af"
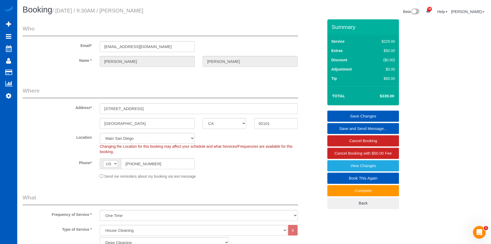
drag, startPoint x: 126, startPoint y: 11, endPoint x: 176, endPoint y: 11, distance: 50.1
click at [176, 11] on h1 "Booking / October 03, 2025 / 9:30AM / Justine Hawkins" at bounding box center [136, 9] width 227 height 9
copy small "Justine Hawkins"
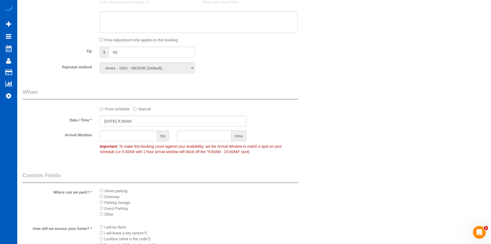
scroll to position [583, 0]
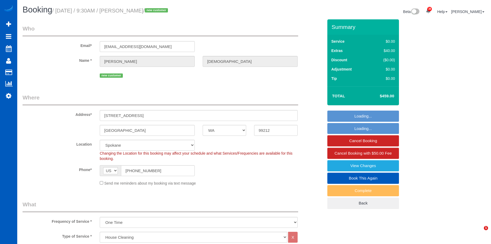
select select "WA"
select select "199"
select select "3001"
select select "5"
select select "3"
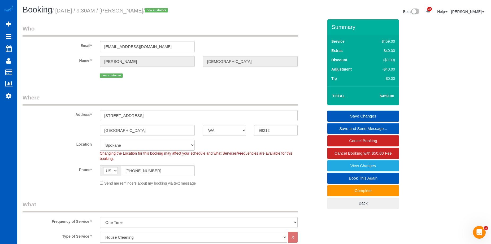
drag, startPoint x: 126, startPoint y: 10, endPoint x: 147, endPoint y: 10, distance: 21.5
click at [147, 10] on small "/ [DATE] / 9:30AM / [PERSON_NAME] / new customer" at bounding box center [110, 11] width 117 height 6
copy small "[PERSON_NAME][DEMOGRAPHIC_DATA]"
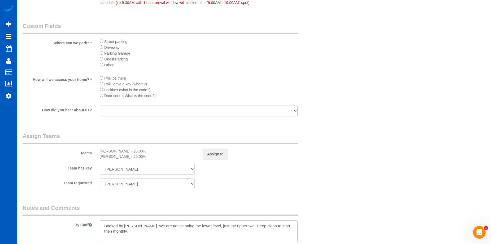
scroll to position [609, 0]
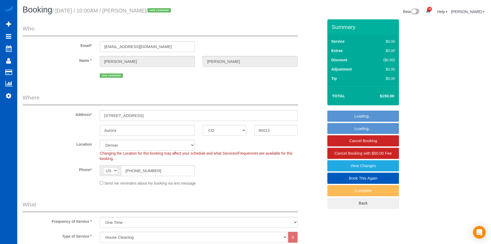
select select "CO"
select select "199"
select select "3001"
select select "3"
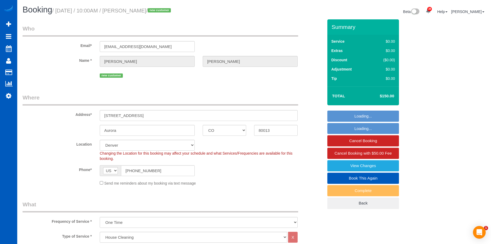
select select "spot1"
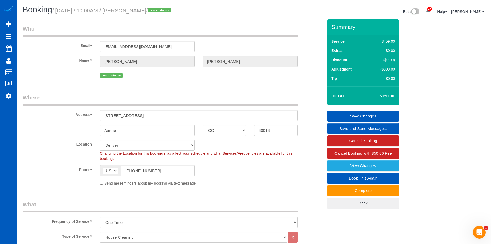
drag, startPoint x: 129, startPoint y: 12, endPoint x: 171, endPoint y: 11, distance: 42.4
click at [171, 11] on small "/ [DATE] / 10:00AM / [PERSON_NAME] / new customer" at bounding box center [112, 11] width 120 height 6
copy small "[PERSON_NAME]"
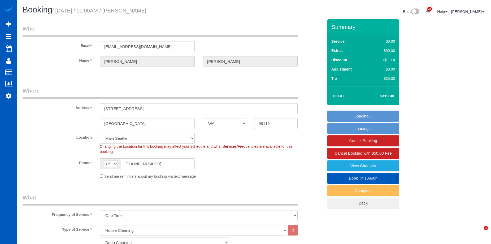
select select "WA"
select select "199"
select select "number:67"
select select "spot1"
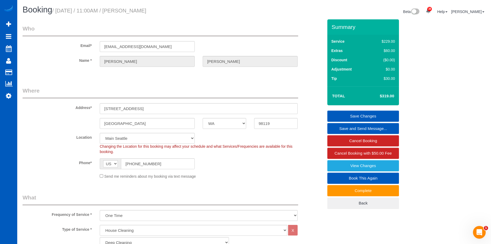
drag, startPoint x: 128, startPoint y: 9, endPoint x: 176, endPoint y: 10, distance: 48.0
click at [176, 10] on h1 "Booking / [DATE] / 11:00AM / [PERSON_NAME]" at bounding box center [136, 9] width 227 height 9
copy small "[PERSON_NAME]"
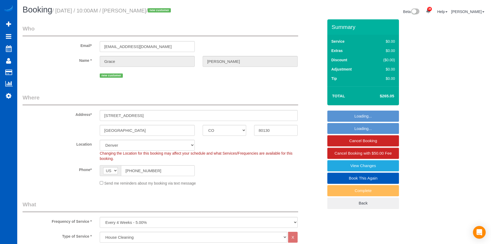
select select "CO"
select select "199"
select select "1001"
select select "2"
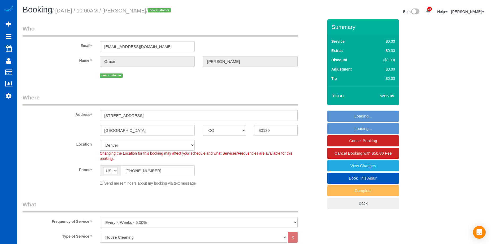
select select "number:8"
select select "spot1"
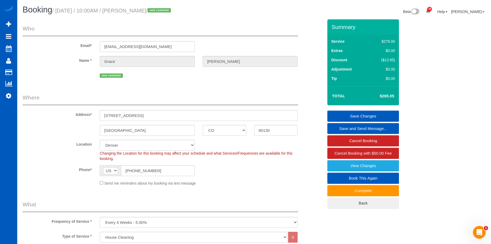
drag, startPoint x: 130, startPoint y: 10, endPoint x: 161, endPoint y: 14, distance: 31.0
click at [161, 14] on h1 "Booking / [DATE] / 10:00AM / [PERSON_NAME] / new customer" at bounding box center [136, 9] width 227 height 9
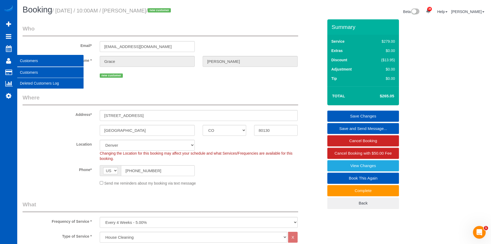
copy small "[PERSON_NAME]"
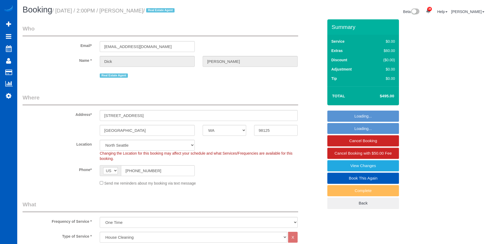
select select "WA"
select select "199"
select select "1001"
select select "3"
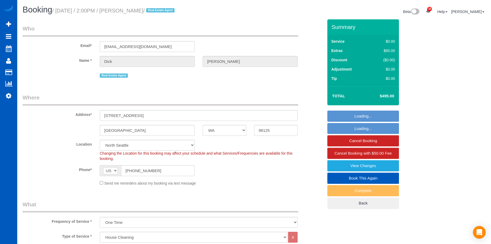
select select "spot1"
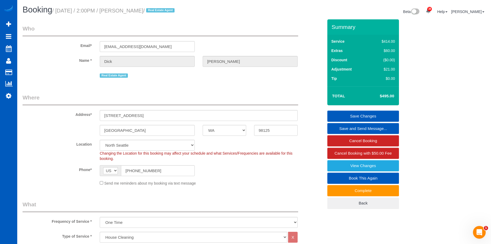
drag, startPoint x: 127, startPoint y: 10, endPoint x: 162, endPoint y: 12, distance: 35.9
click at [162, 12] on small "/ [DATE] / 2:00PM / [PERSON_NAME] / Real Estate Agent" at bounding box center [114, 11] width 124 height 6
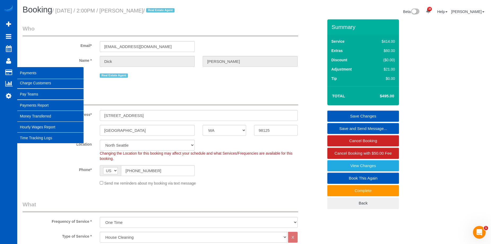
copy small "[PERSON_NAME]"
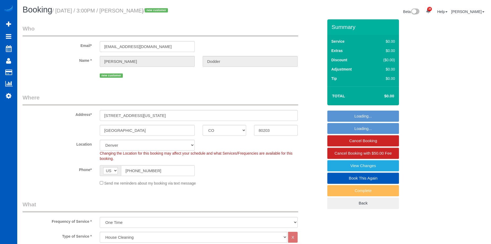
select select "CO"
select select "199"
select select "object:1190"
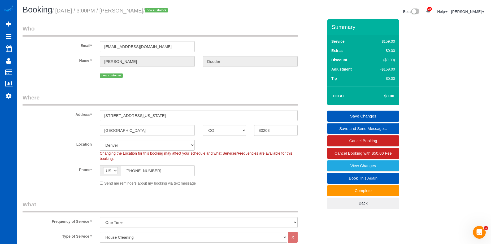
drag, startPoint x: 126, startPoint y: 10, endPoint x: 166, endPoint y: 12, distance: 39.8
click at [166, 12] on small "/ October 03, 2025 / 3:00PM / Shannon Dodder / new customer" at bounding box center [110, 11] width 117 height 6
copy small "Shannon Dodder"
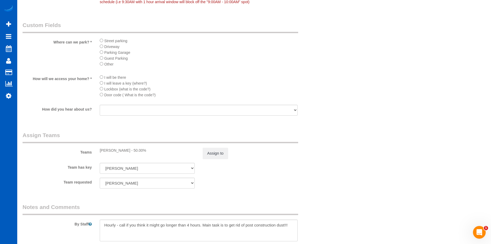
scroll to position [636, 0]
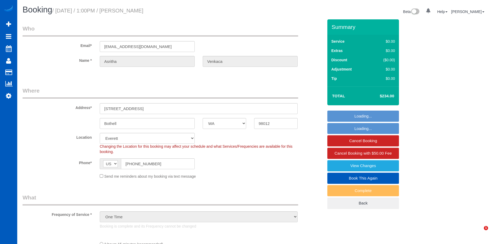
select select "WA"
select select "object:821"
select select "199"
select select "1501"
select select "3"
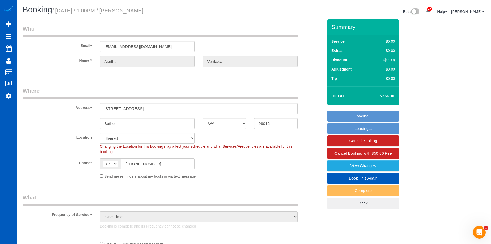
select select "3"
